Goal: Task Accomplishment & Management: Use online tool/utility

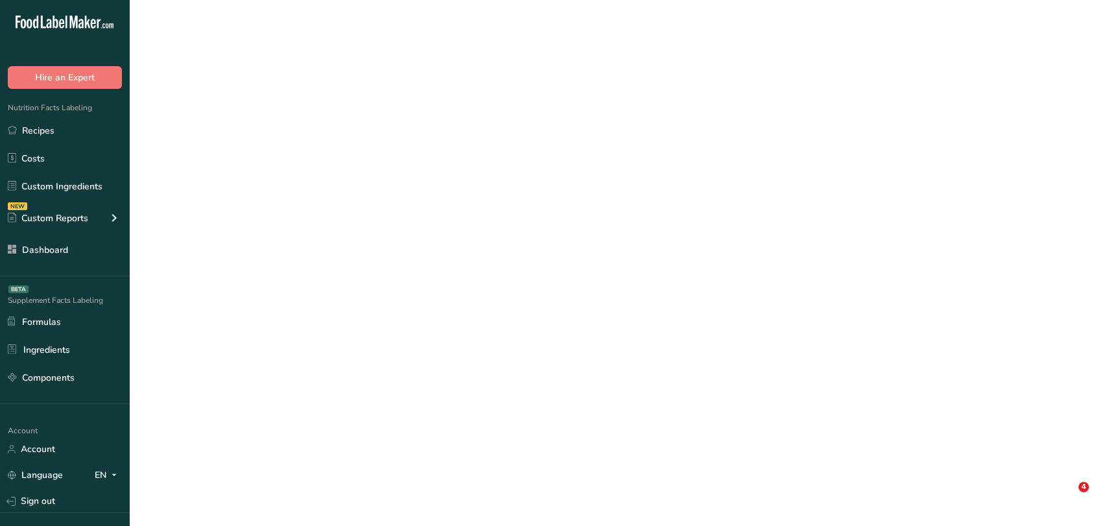
select select "Calories"
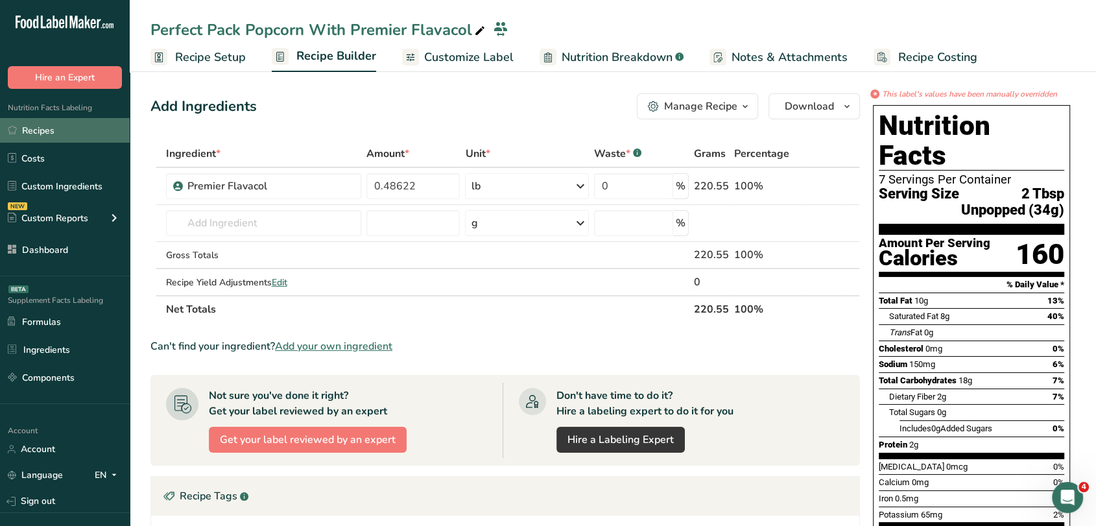
drag, startPoint x: 0, startPoint y: 0, endPoint x: 43, endPoint y: 135, distance: 141.7
click at [43, 135] on link "Recipes" at bounding box center [65, 130] width 130 height 25
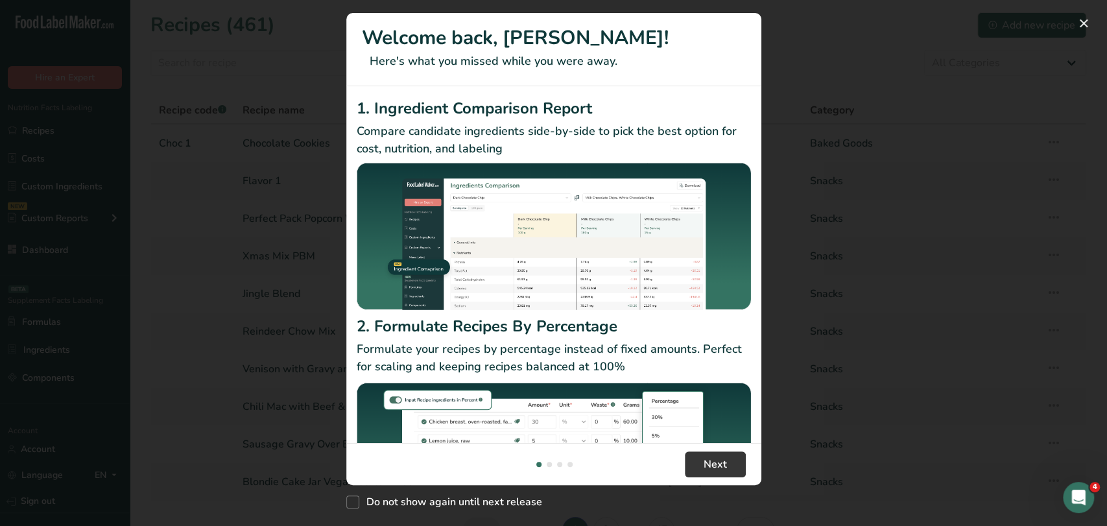
click at [885, 54] on div "New Features" at bounding box center [553, 263] width 1107 height 526
